Goal: Use online tool/utility: Use online tool/utility

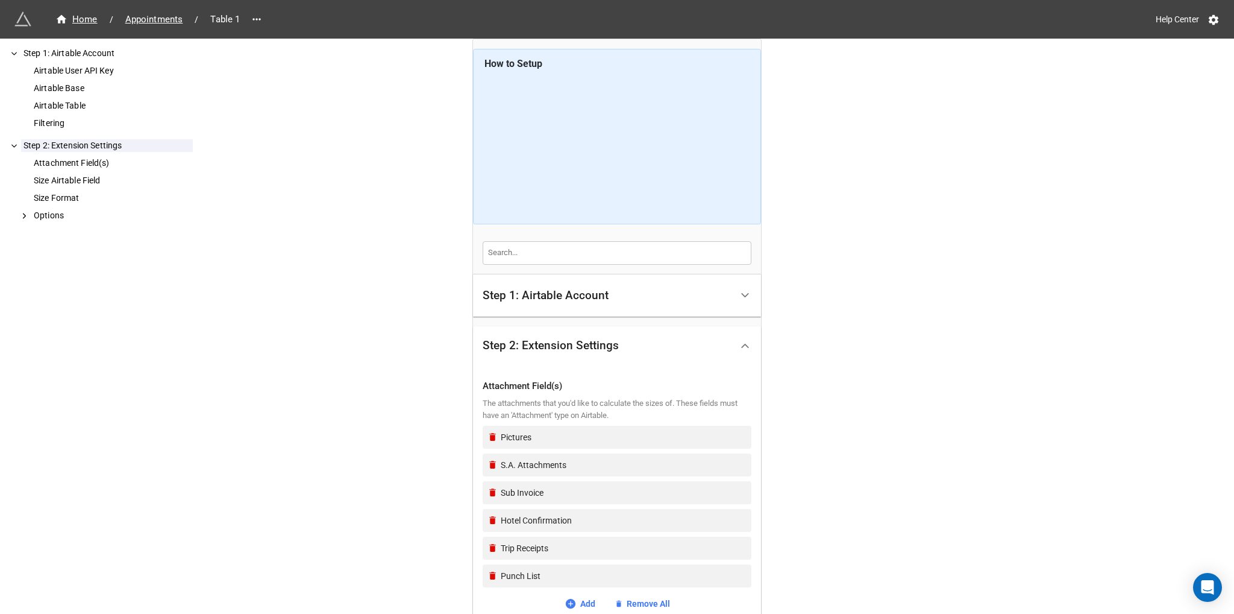
scroll to position [351, 0]
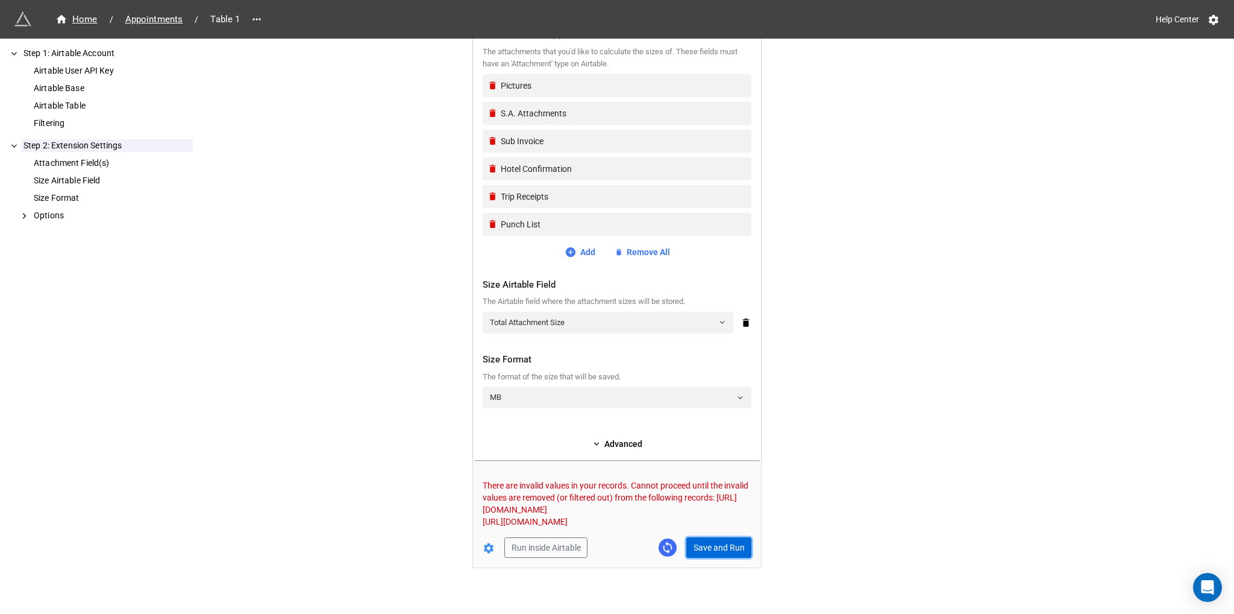
click at [714, 547] on button "Save and Run" at bounding box center [718, 547] width 65 height 20
drag, startPoint x: 480, startPoint y: 503, endPoint x: 706, endPoint y: 510, distance: 226.7
click at [708, 510] on p "There are invalid values in your records. Cannot proceed until the invalid valu…" at bounding box center [617, 497] width 269 height 36
click at [782, 476] on div "Home / Appointments / Table 1 Help Center How to Setup Step 1: Airtable Account…" at bounding box center [617, 132] width 1234 height 966
click at [721, 538] on button "Save and Run" at bounding box center [718, 535] width 65 height 20
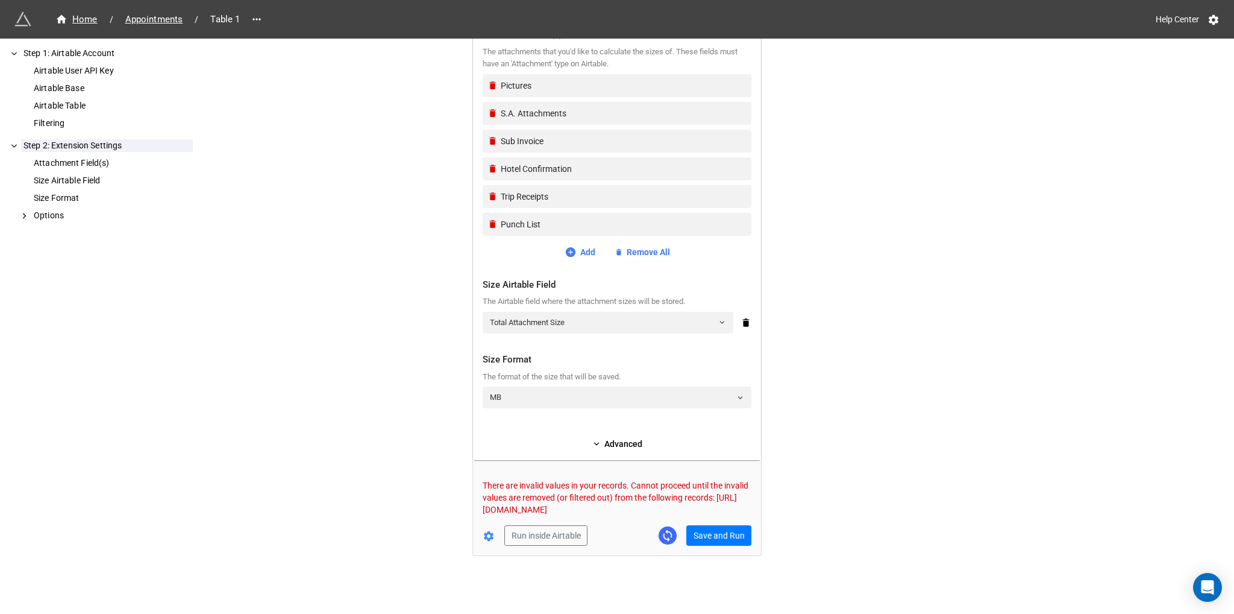
drag, startPoint x: 706, startPoint y: 507, endPoint x: 489, endPoint y: 509, distance: 217.0
click at [483, 510] on p "There are invalid values in your records. Cannot proceed until the invalid valu…" at bounding box center [617, 497] width 269 height 36
click at [852, 469] on div "Home / Appointments / Table 1 Help Center How to Setup Step 1: Airtable Account…" at bounding box center [617, 132] width 1234 height 966
click at [730, 533] on button "Save and Run" at bounding box center [718, 535] width 65 height 20
click at [728, 531] on button "Save and Run" at bounding box center [718, 535] width 65 height 20
